Goal: Task Accomplishment & Management: Use online tool/utility

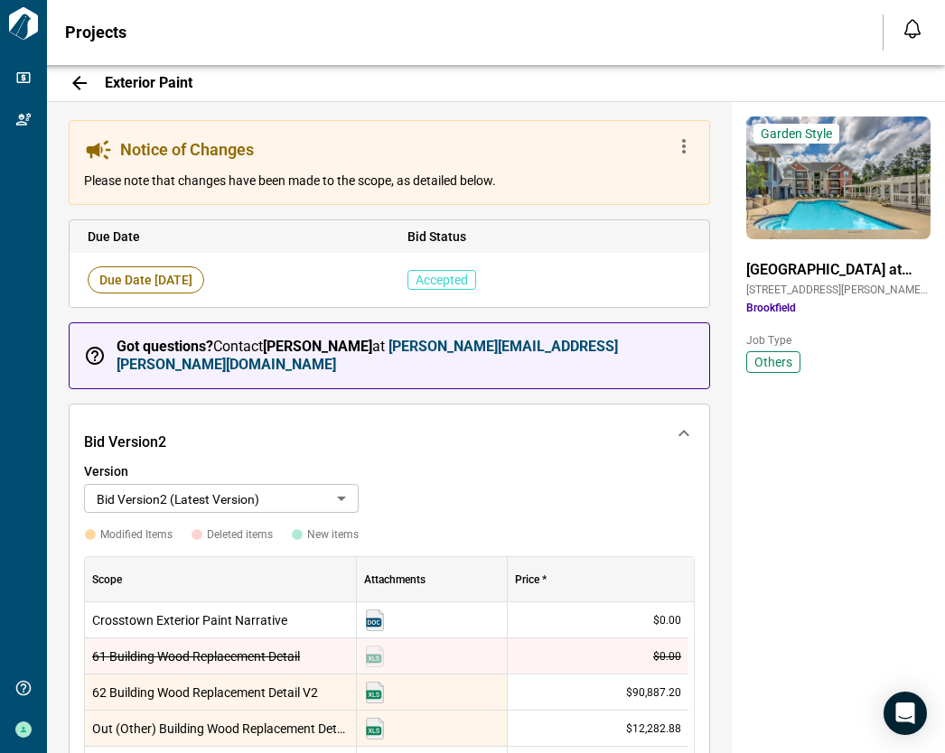
scroll to position [813, 0]
